Goal: Information Seeking & Learning: Learn about a topic

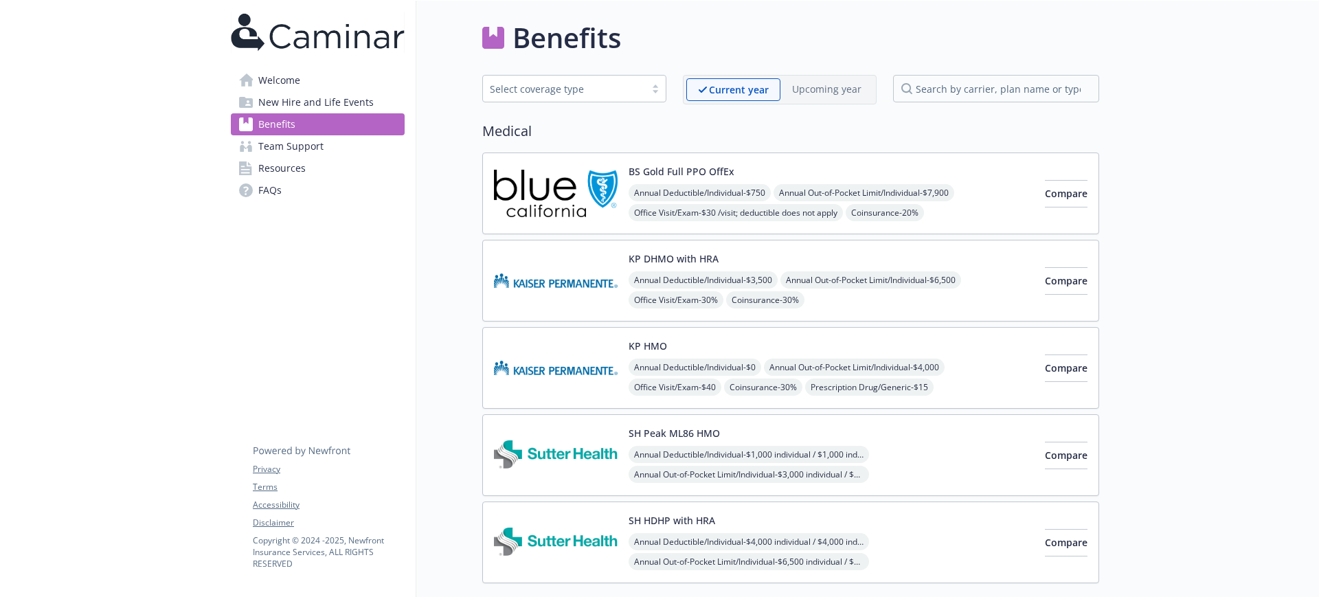
click at [710, 196] on span "Annual Deductible/Individual - $750" at bounding box center [699, 192] width 142 height 17
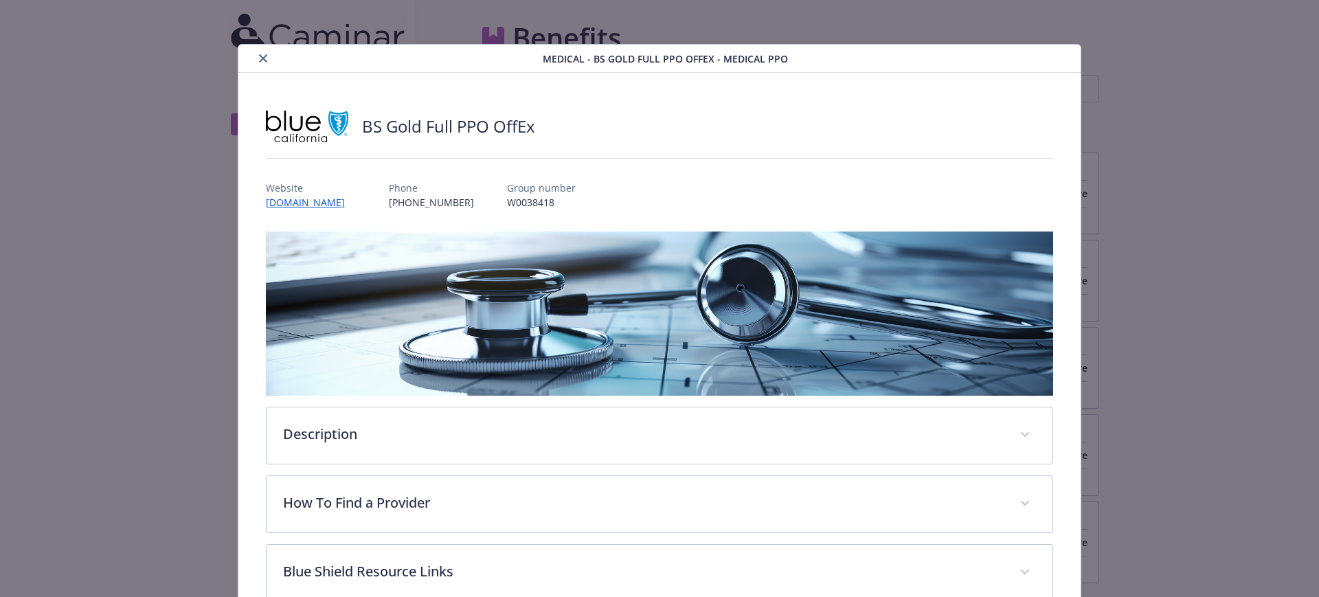
click at [255, 62] on button "close" at bounding box center [263, 58] width 16 height 16
